Goal: Navigation & Orientation: Understand site structure

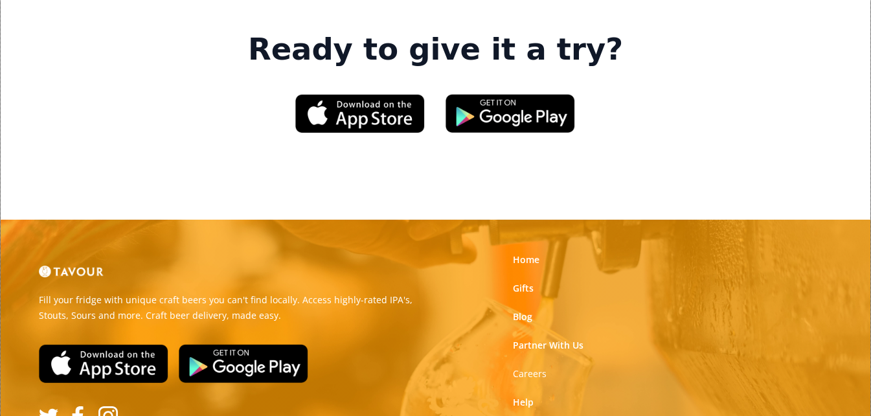
scroll to position [2034, 0]
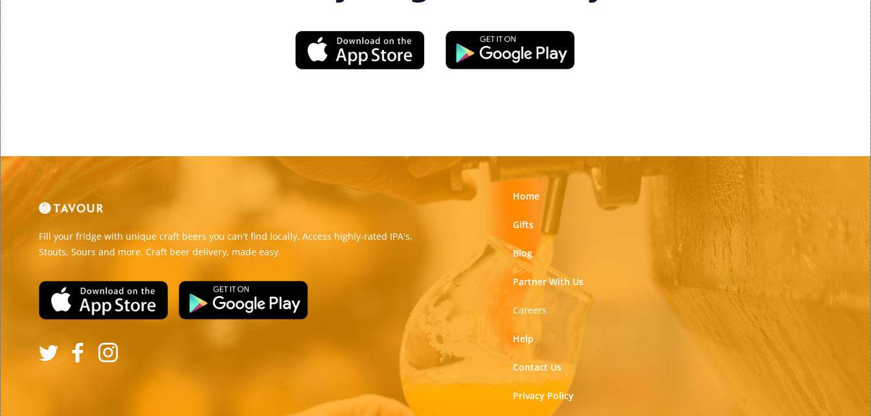
click at [533, 415] on link "Terms of Use" at bounding box center [542, 424] width 58 height 13
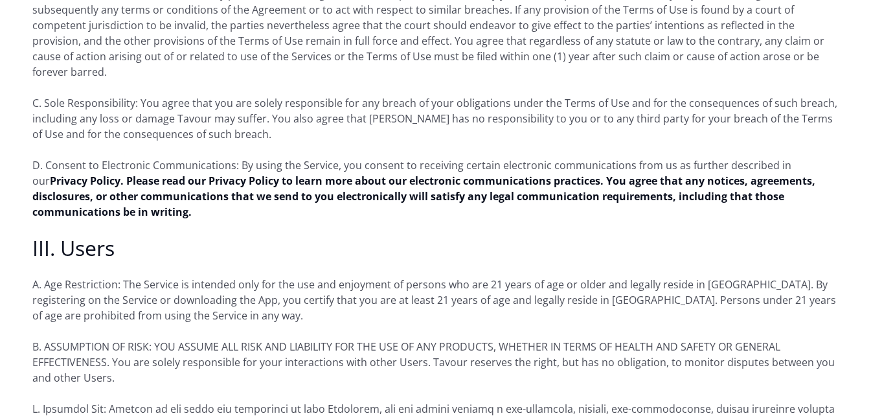
scroll to position [1101, 0]
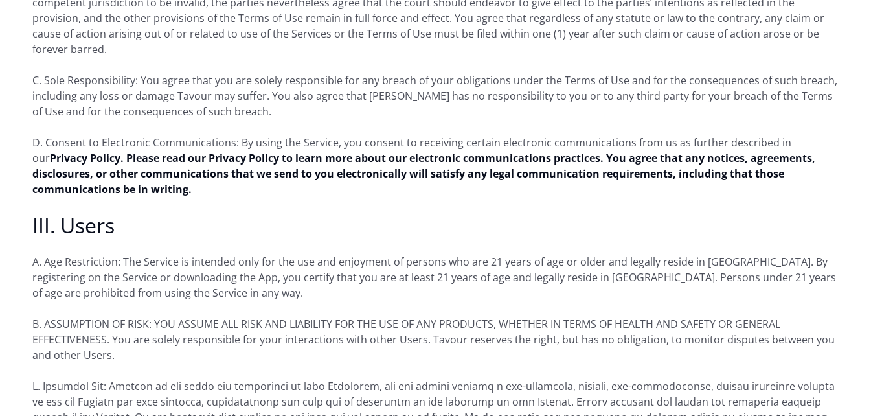
click at [705, 166] on p "D. Consent to Electronic Communications: By using the Service, you consent to r…" at bounding box center [435, 166] width 806 height 62
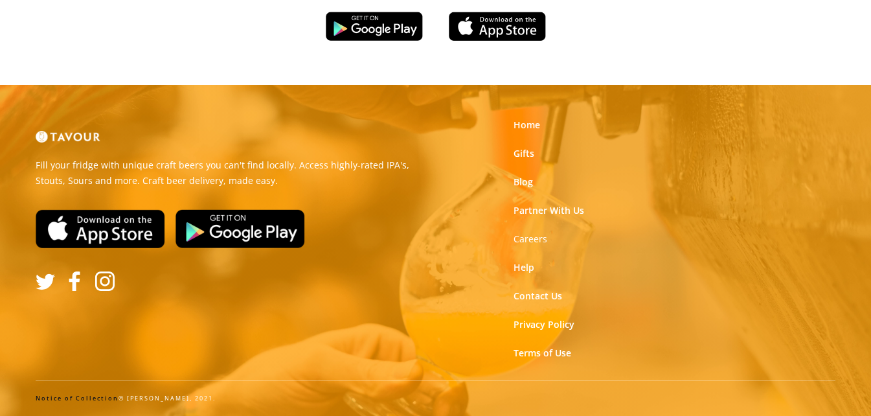
scroll to position [199, 0]
click at [535, 326] on link "Privacy Policy" at bounding box center [544, 324] width 61 height 13
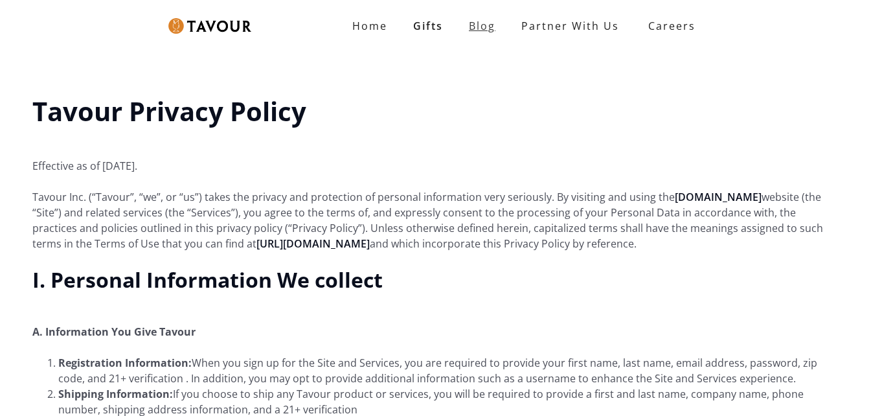
click at [465, 36] on link "Blog" at bounding box center [482, 26] width 52 height 26
